Goal: Transaction & Acquisition: Purchase product/service

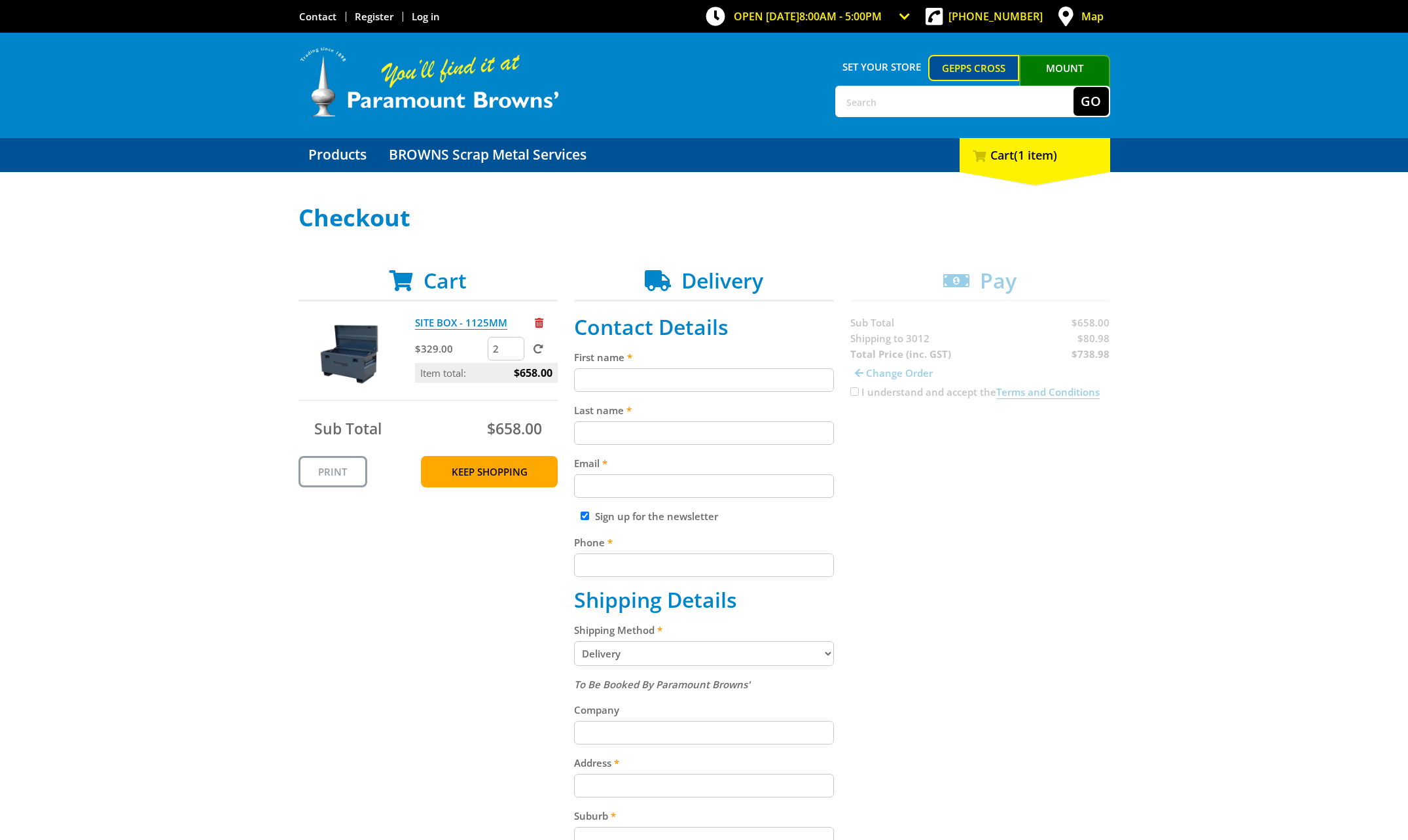
click at [659, 369] on input "First name" at bounding box center [704, 381] width 260 height 24
type input "[PERSON_NAME]"
type input "Smee"
type input "[EMAIL_ADDRESS][DOMAIN_NAME]"
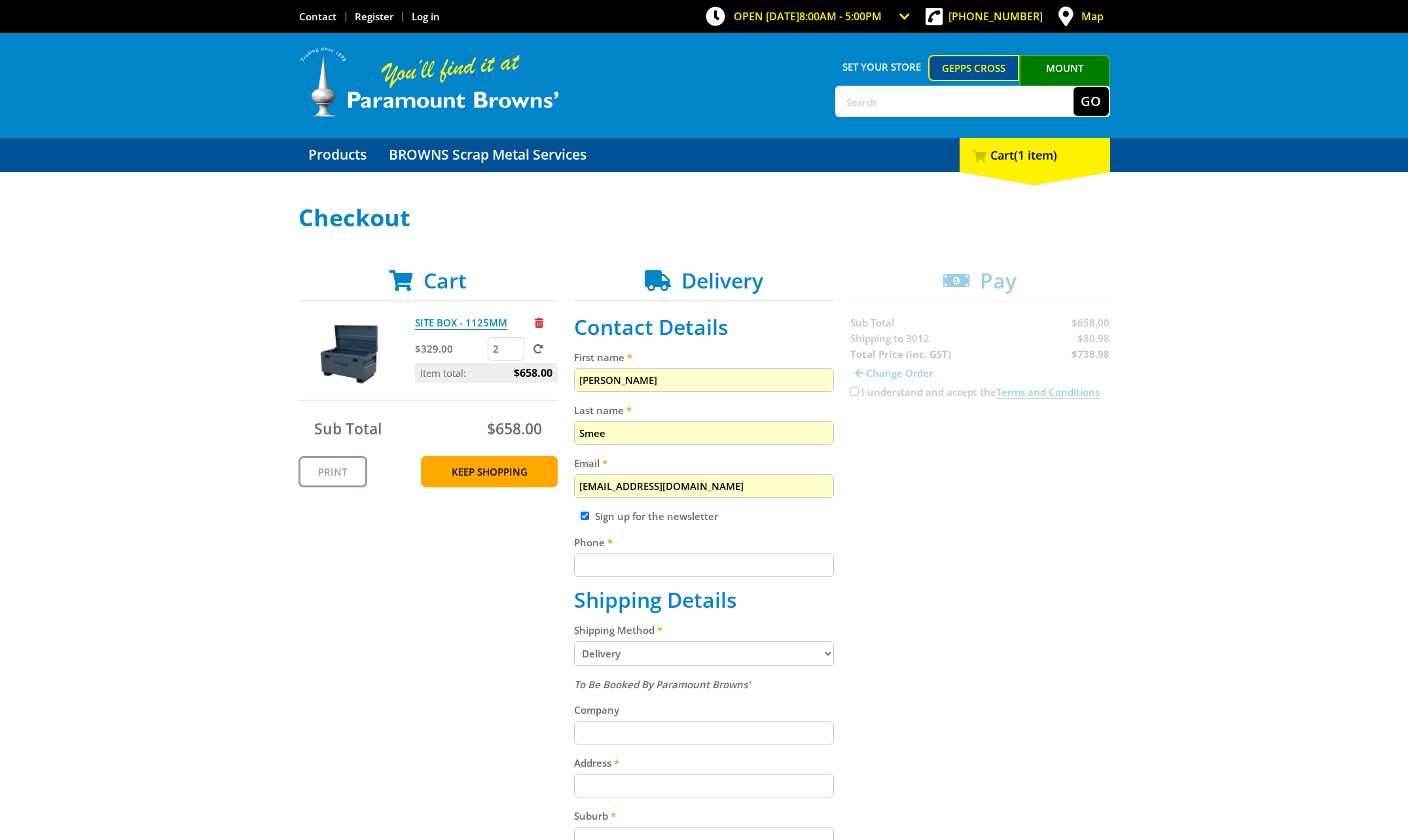
type input "0433566717"
type input "ORB Technologies"
select select "VIC"
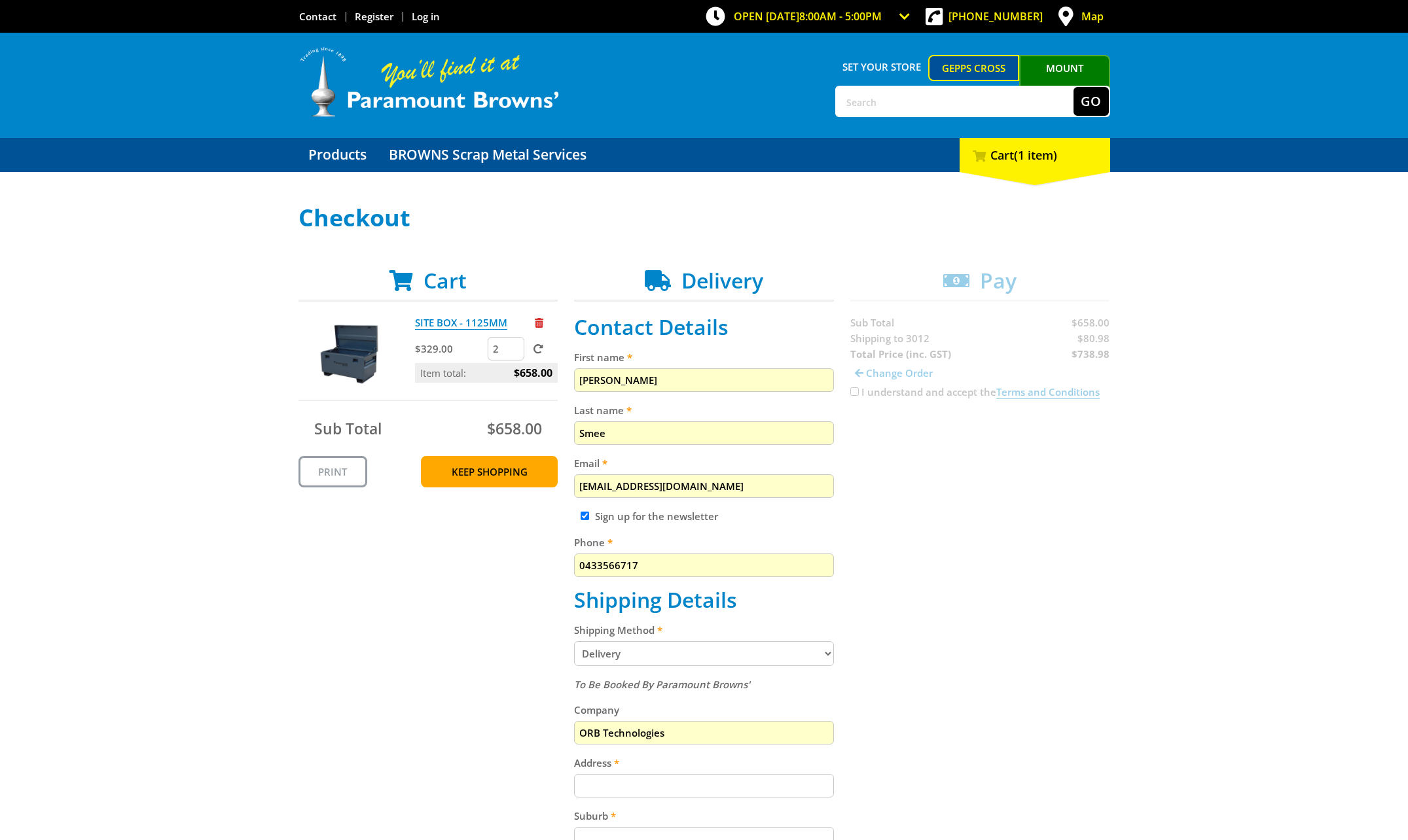
click at [685, 480] on input "[EMAIL_ADDRESS][DOMAIN_NAME]" at bounding box center [704, 486] width 260 height 24
type input "[PERSON_NAME][EMAIL_ADDRESS][DOMAIN_NAME]"
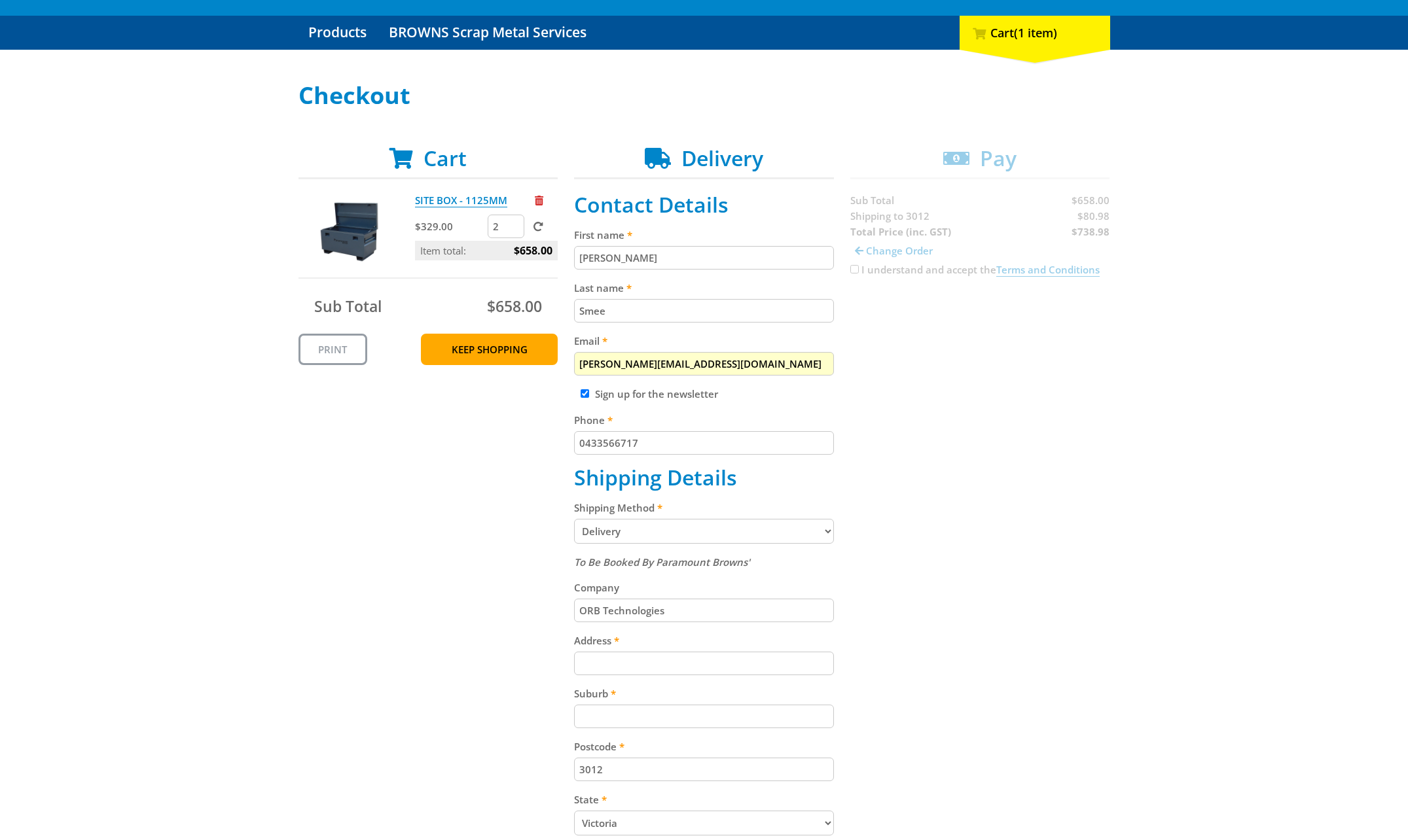
scroll to position [131, 0]
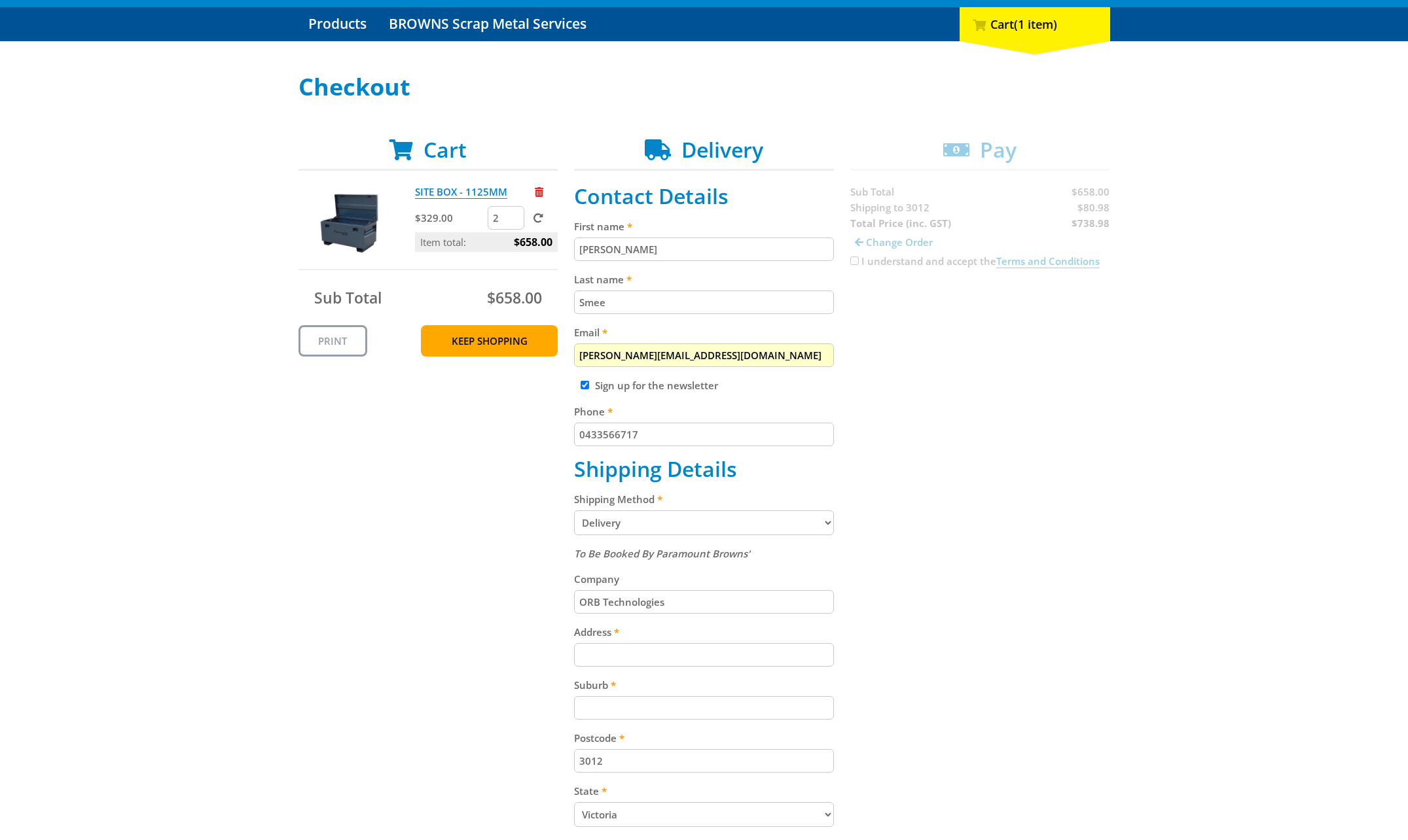
click at [661, 661] on input "Address" at bounding box center [704, 655] width 260 height 24
type input "5 Moonah Cct"
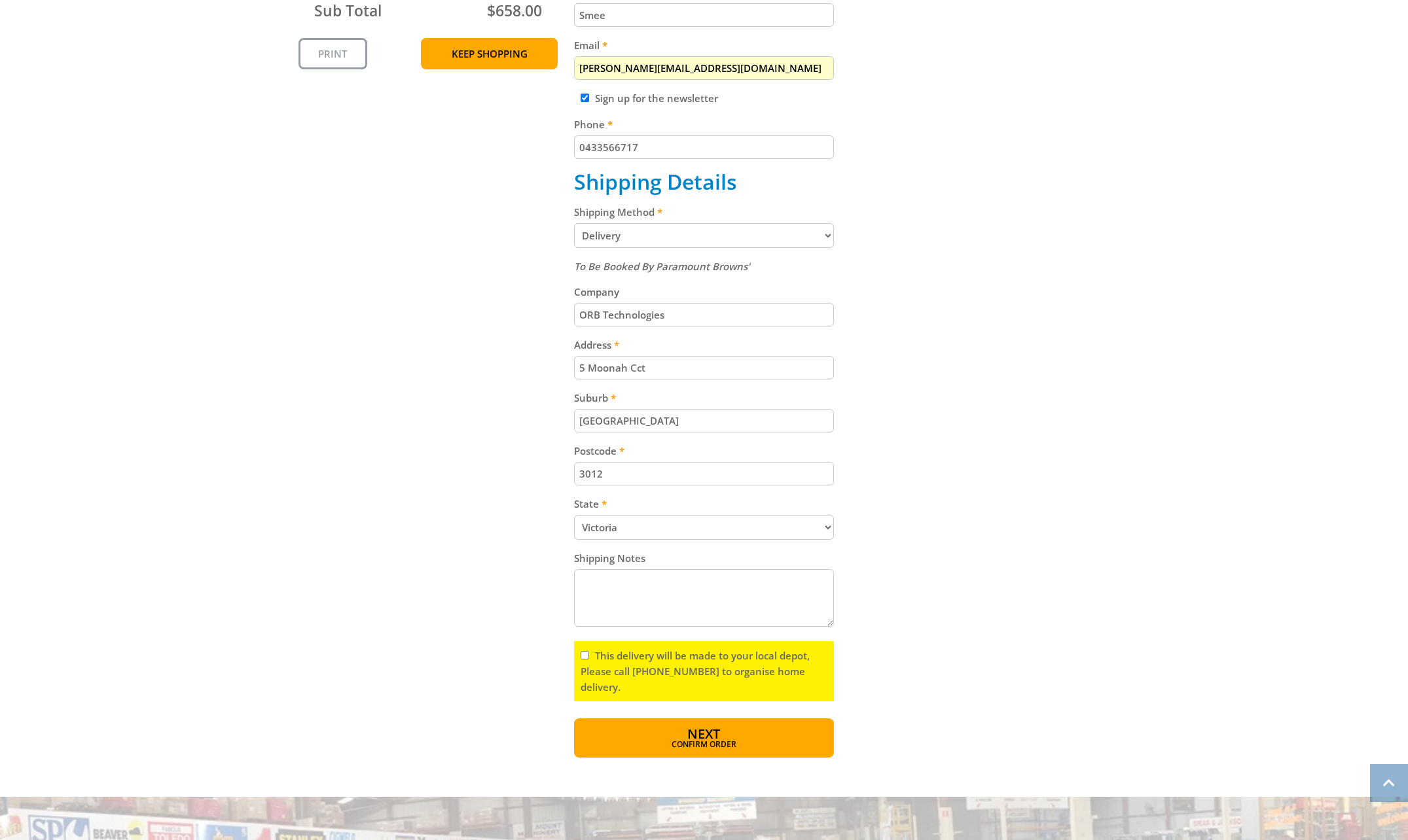
scroll to position [458, 0]
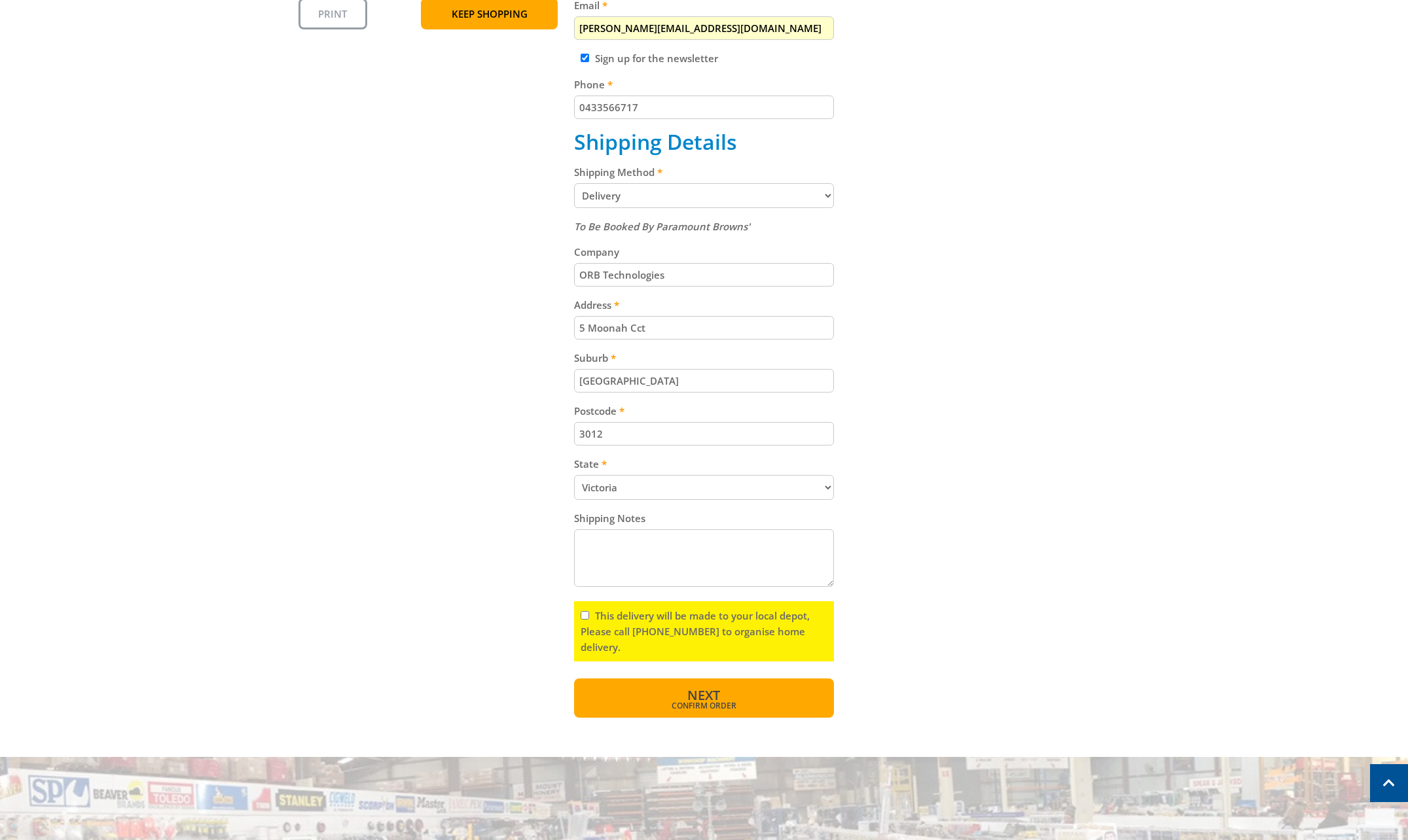
type input "[GEOGRAPHIC_DATA]"
click at [699, 702] on span "Confirm order" at bounding box center [704, 705] width 204 height 8
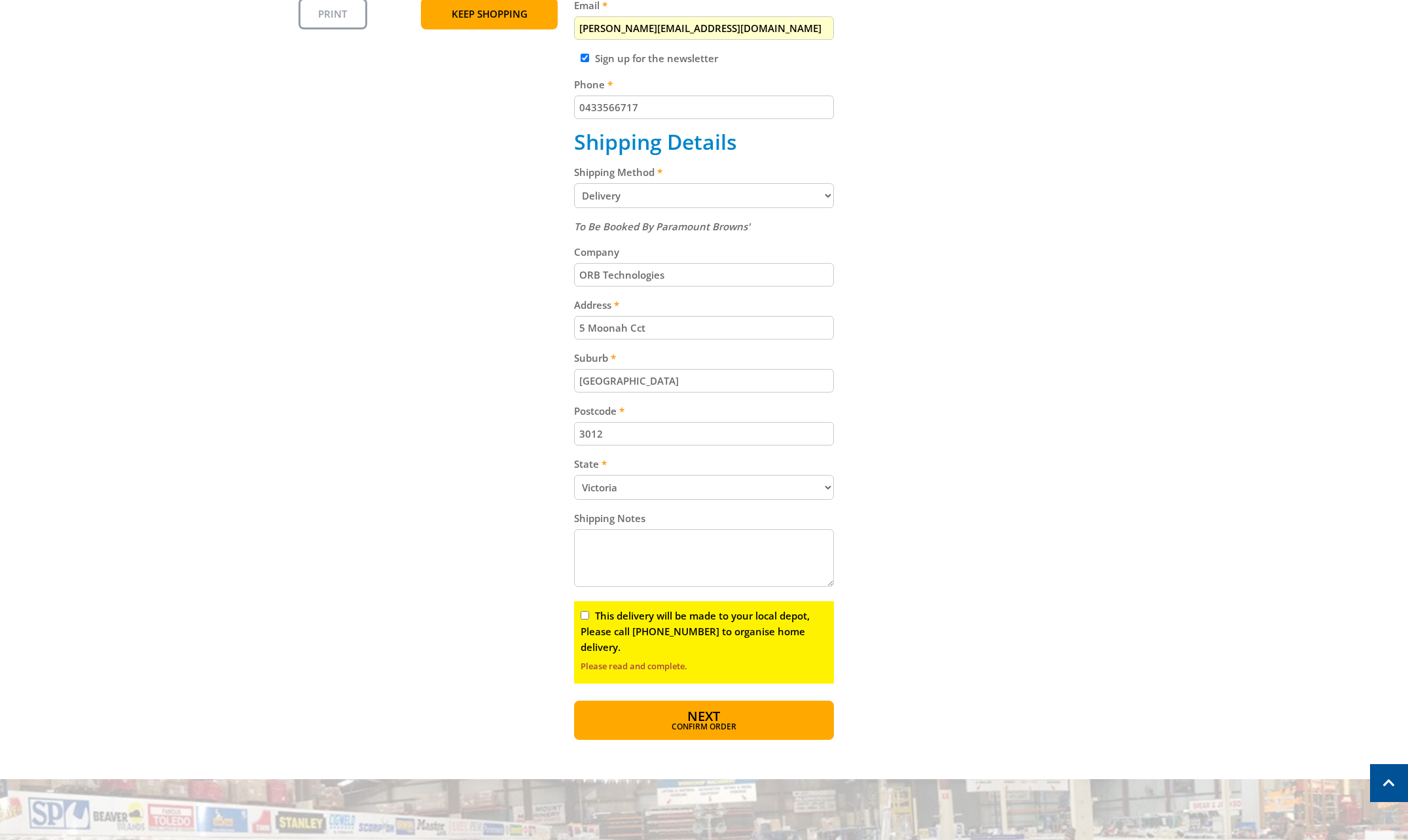
click at [580, 619] on input "This delivery will be made to your local depot, Please call [PHONE_NUMBER] to o…" at bounding box center [585, 615] width 8 height 8
checkbox input "true"
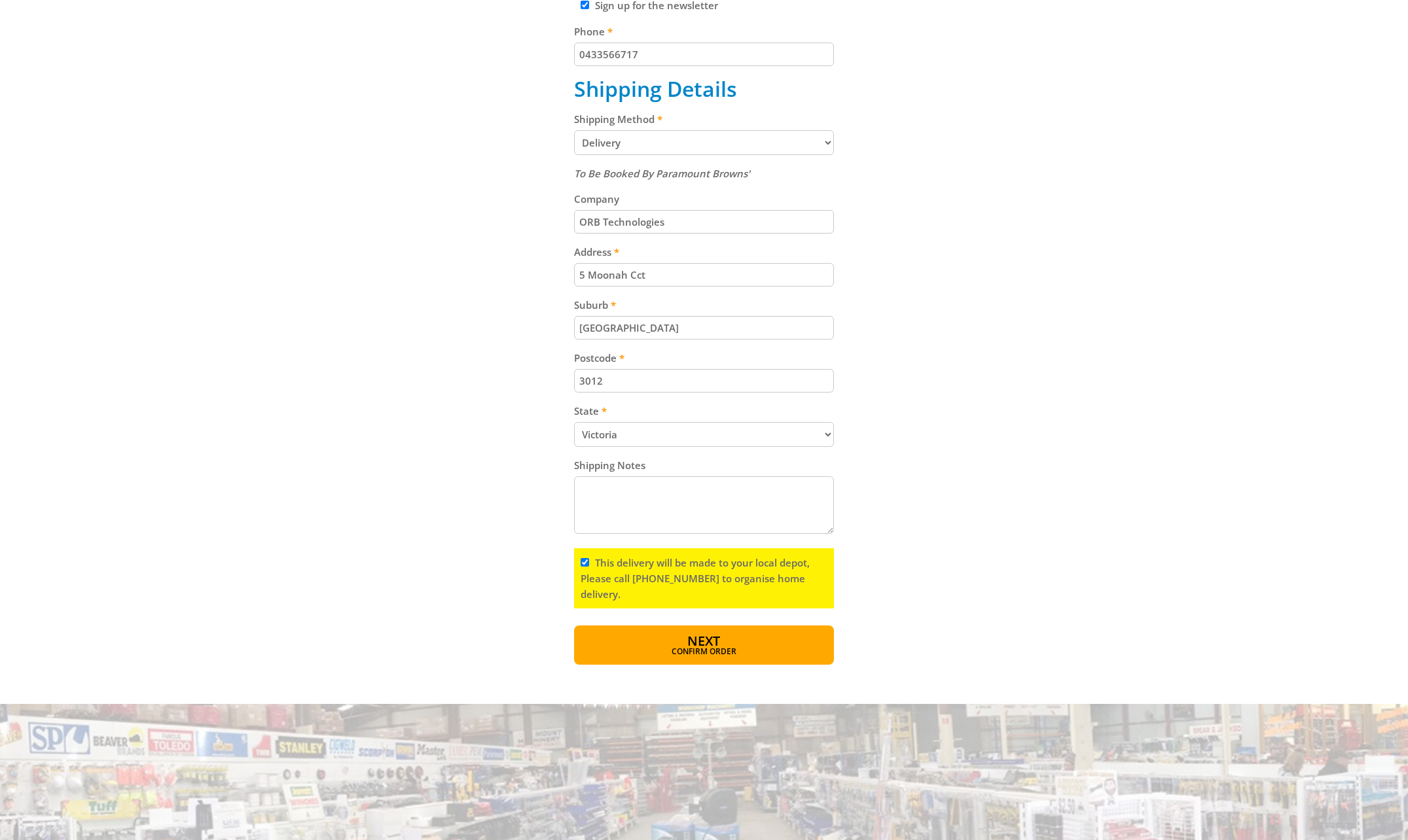
scroll to position [719, 0]
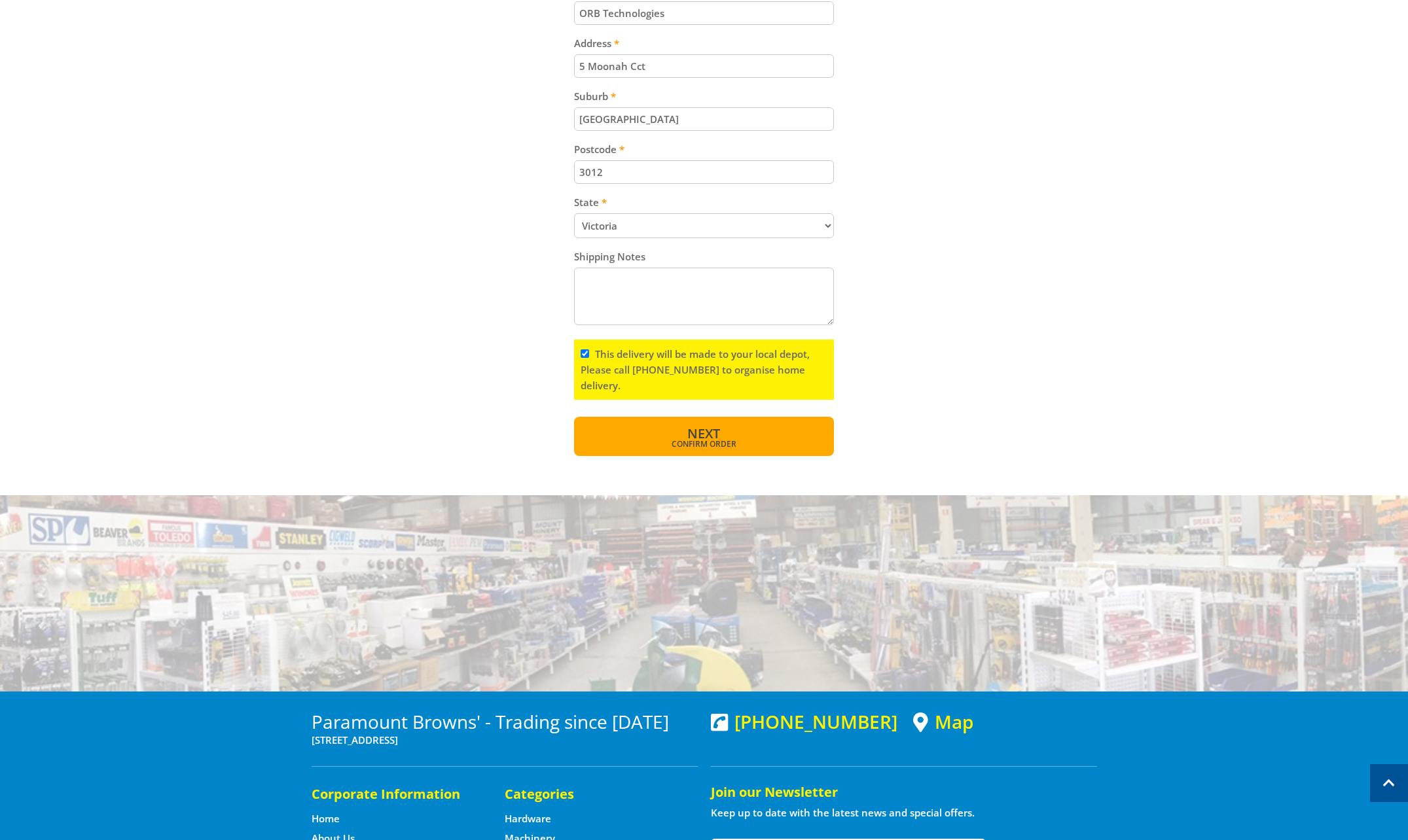
click at [751, 448] on span "Confirm order" at bounding box center [704, 443] width 204 height 8
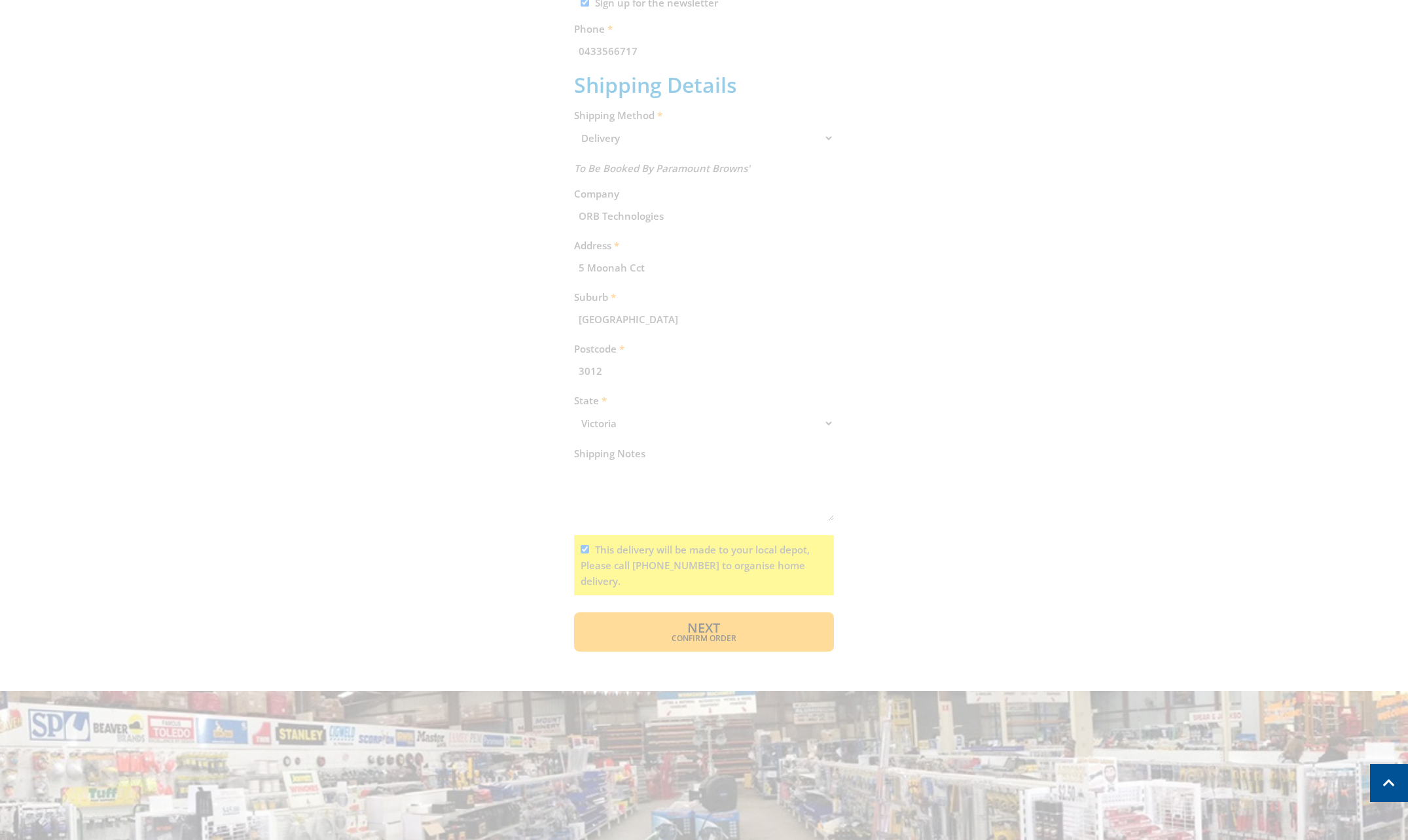
scroll to position [268, 0]
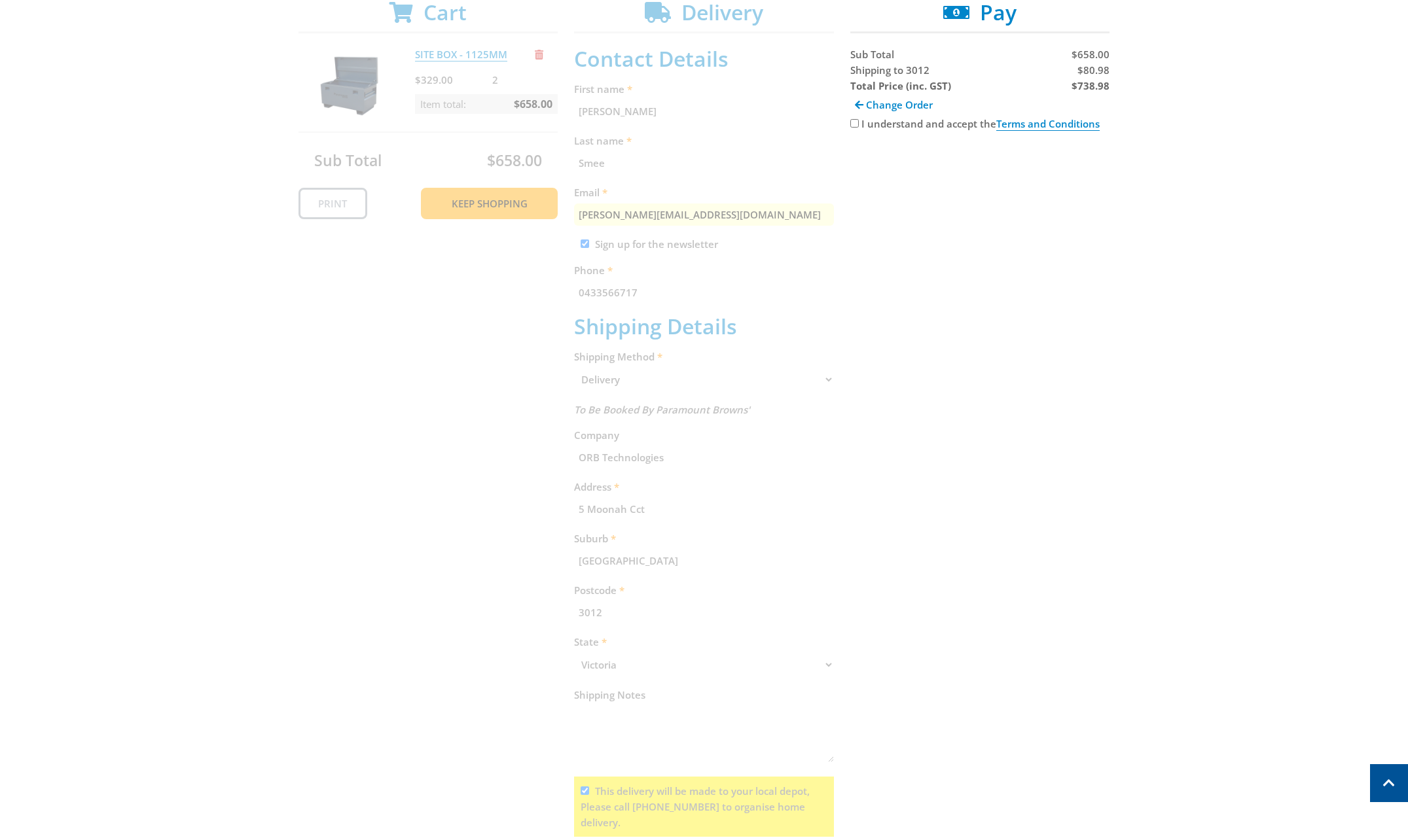
click at [854, 121] on input "I understand and accept the Terms and Conditions" at bounding box center [855, 123] width 8 height 8
checkbox input "true"
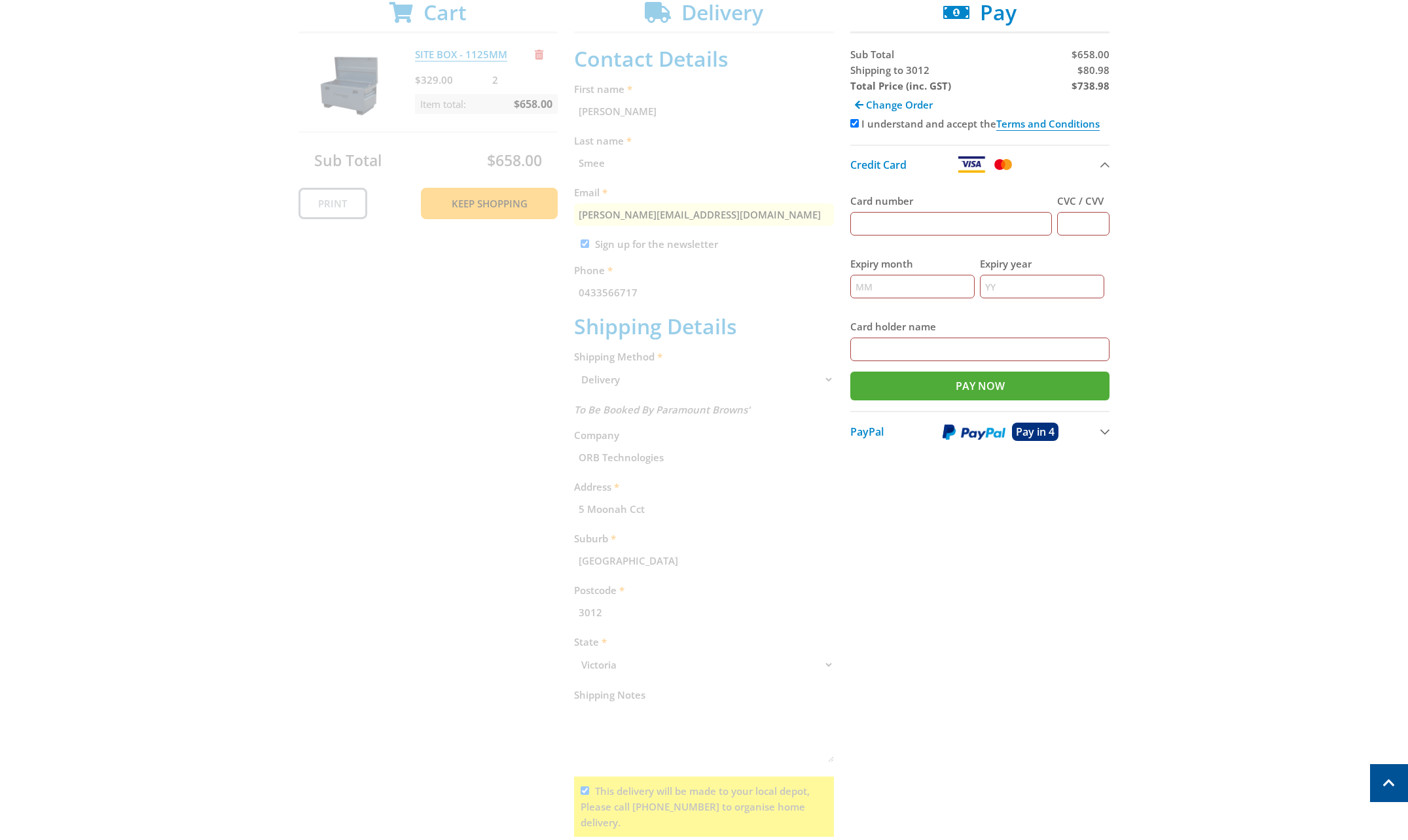
click at [974, 229] on input "Card number" at bounding box center [952, 224] width 202 height 24
type input "[CREDIT_CARD_NUMBER]"
type input "698"
type input "04"
type input "28"
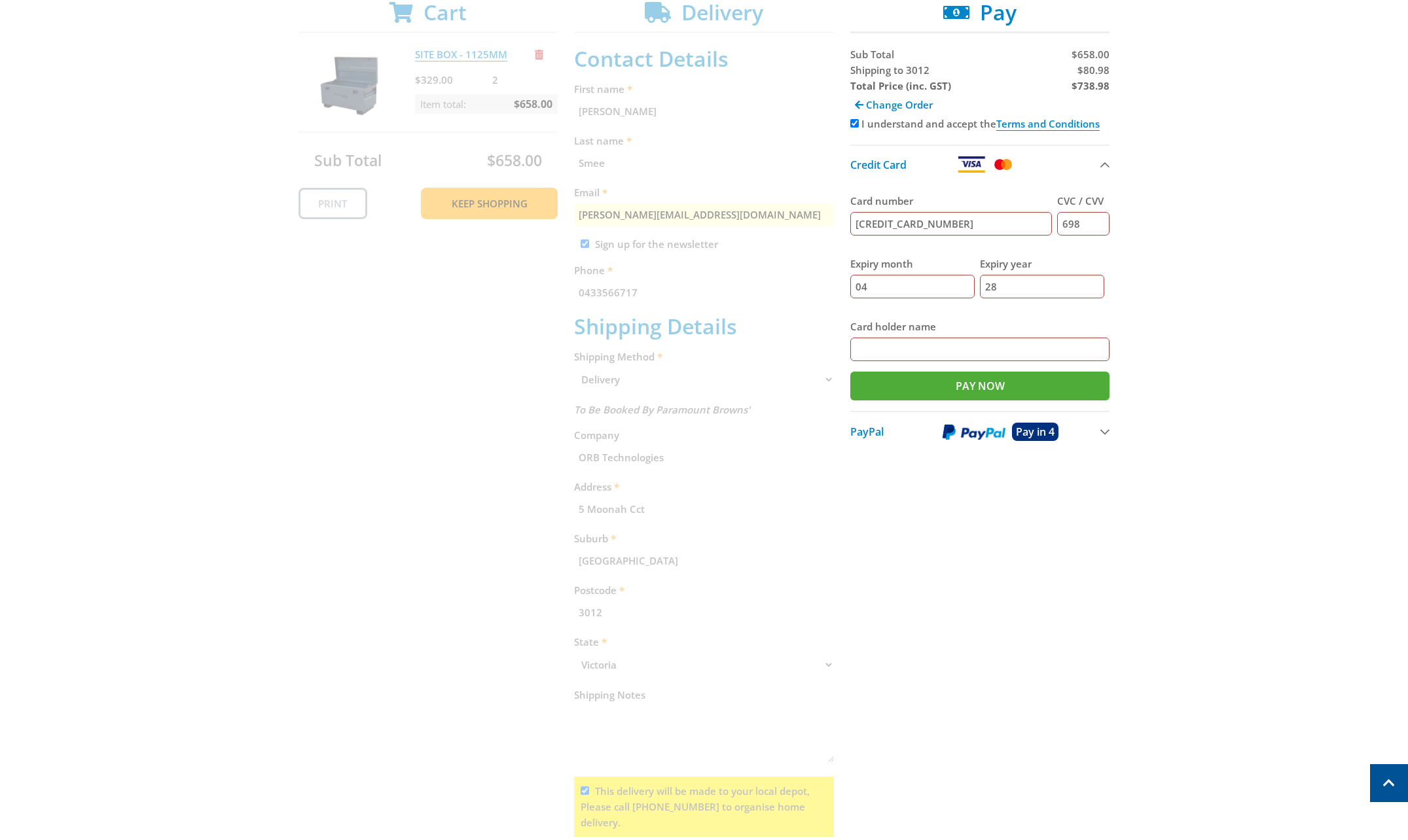
type input "[PERSON_NAME]"
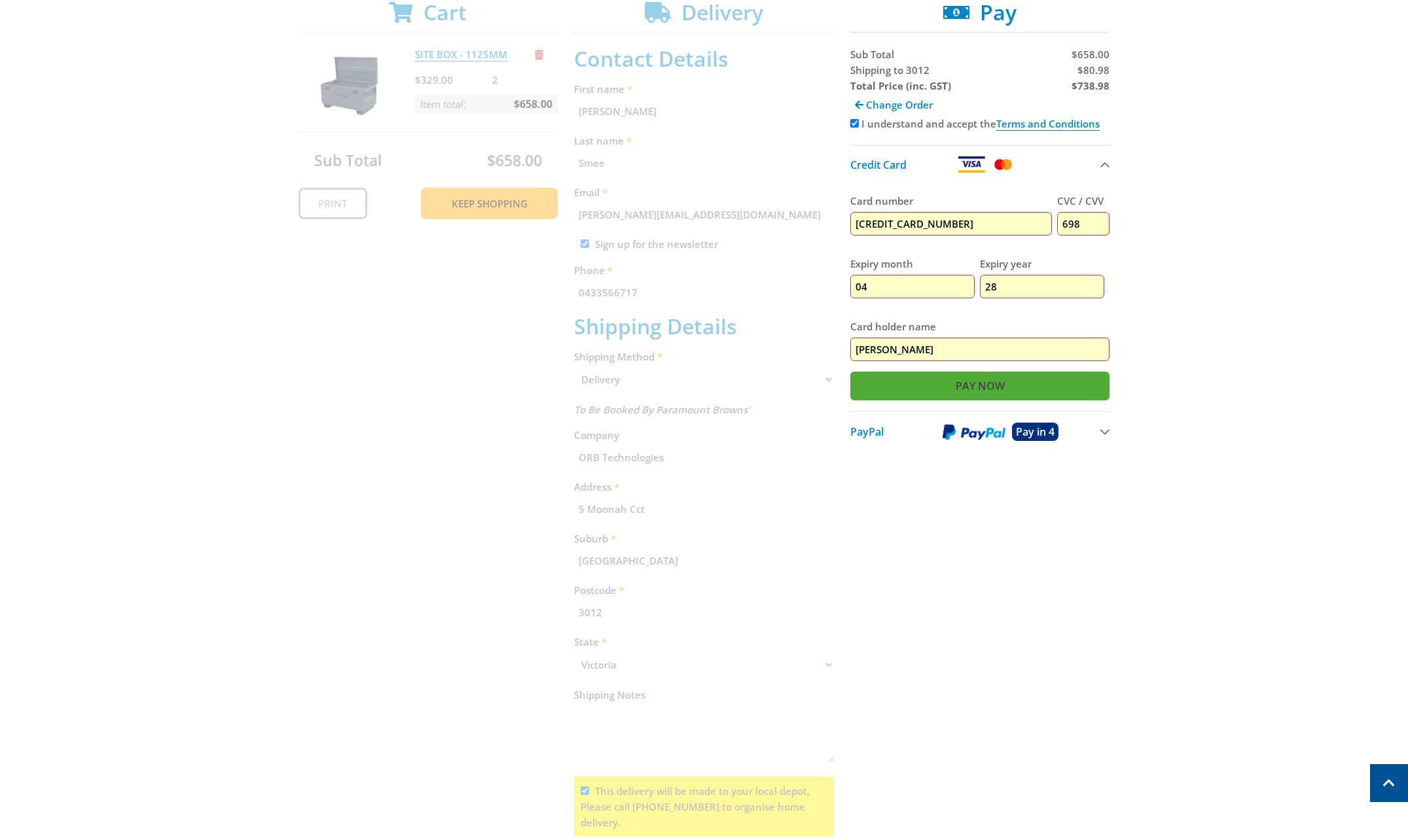
click at [975, 393] on input "Pay Now" at bounding box center [981, 386] width 260 height 29
type input "Paying..."
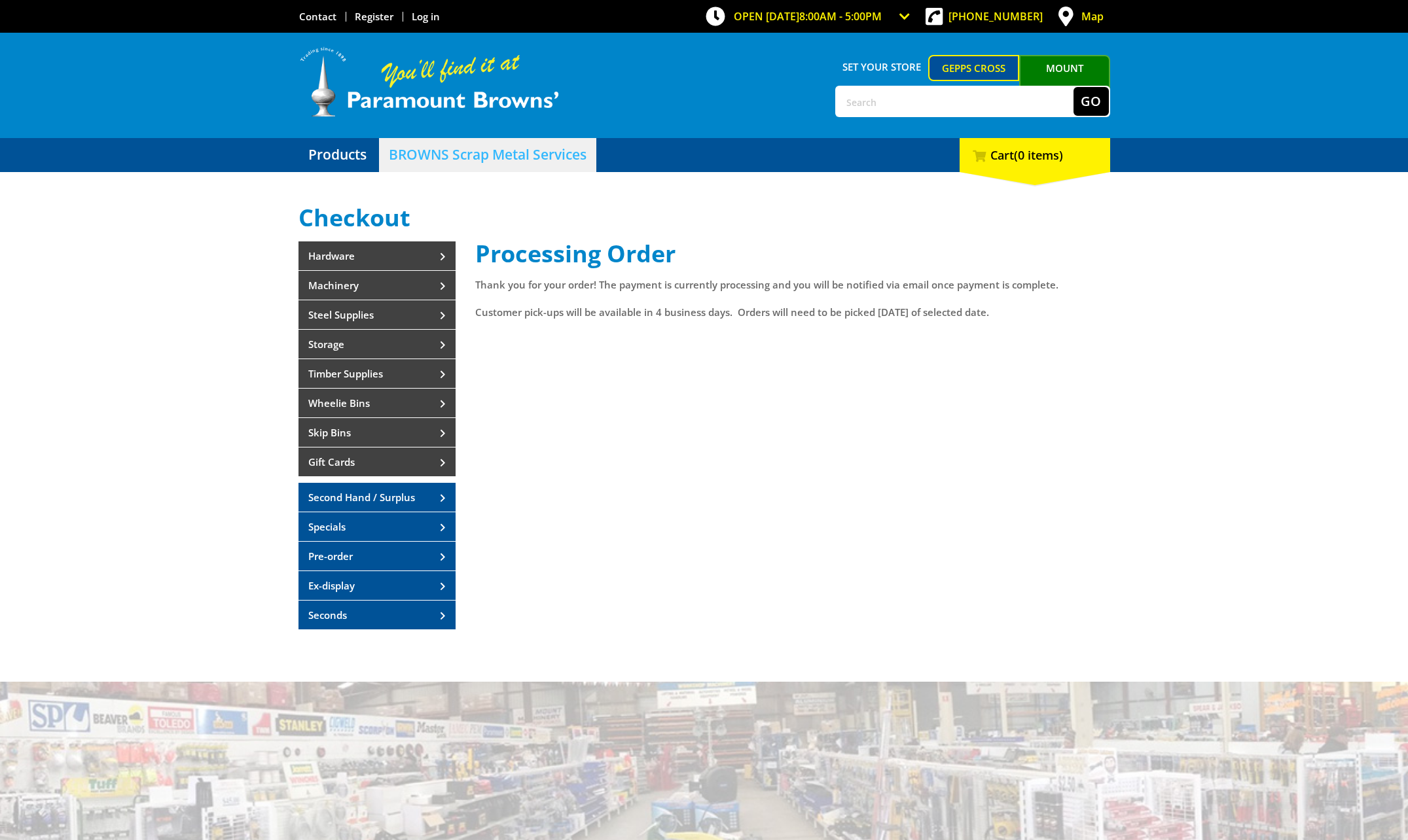
click at [468, 158] on link "BROWNS Scrap Metal Services" at bounding box center [488, 155] width 218 height 34
